Goal: Download file/media

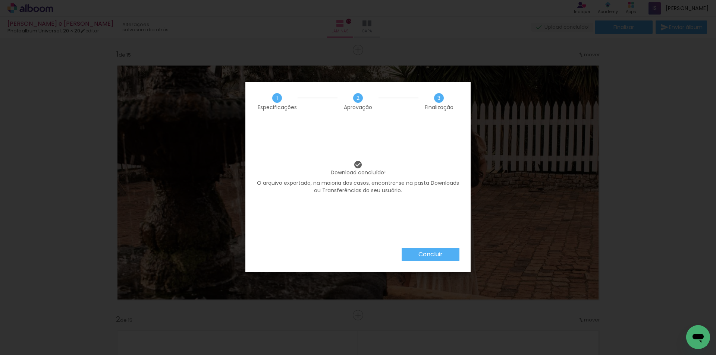
scroll to position [0, 1770]
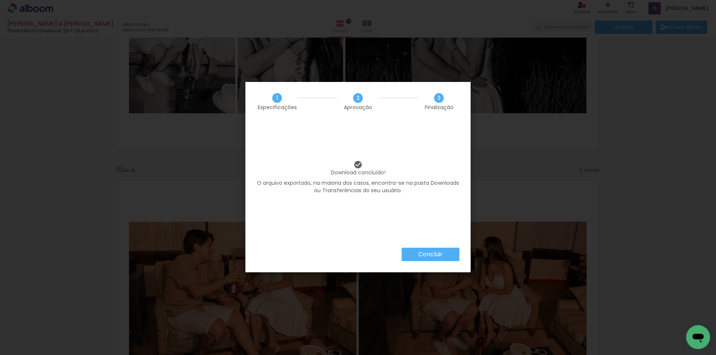
click at [0, 0] on slot "Concluir" at bounding box center [0, 0] width 0 height 0
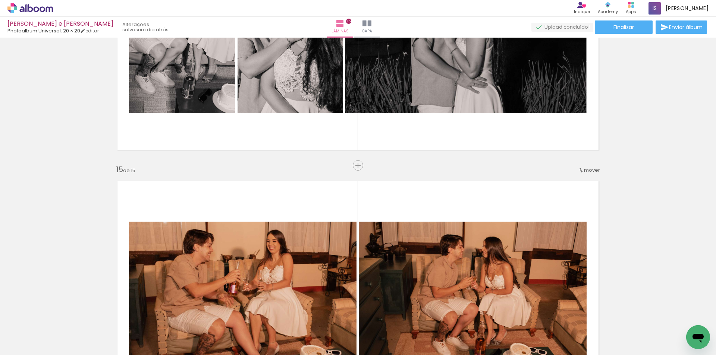
scroll to position [0, 1770]
